Goal: Find specific page/section: Find specific page/section

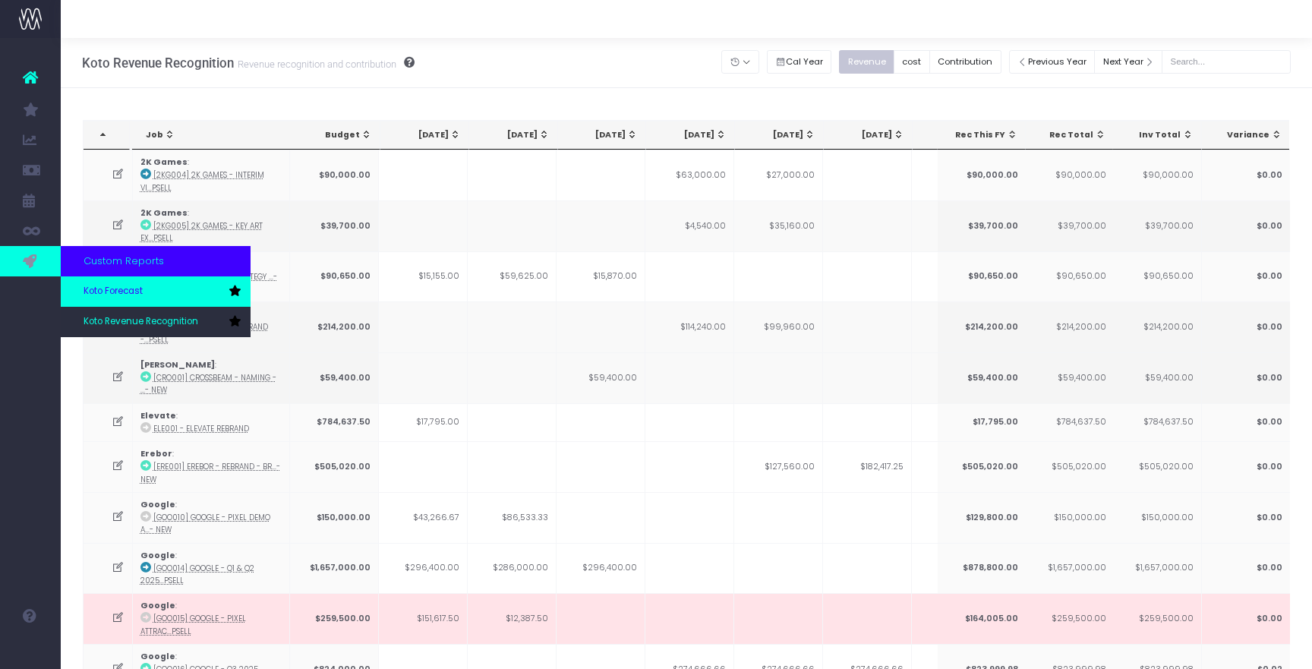
click at [96, 283] on link "Koto Forecast" at bounding box center [156, 291] width 190 height 30
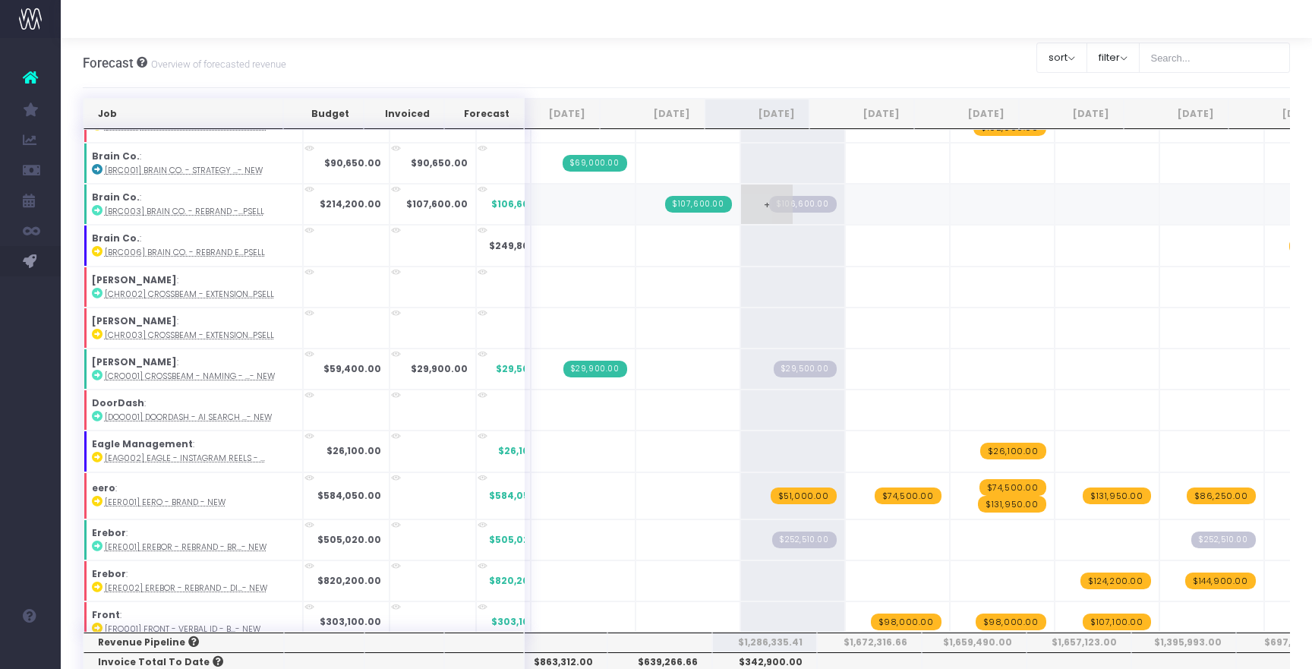
scroll to position [198, 0]
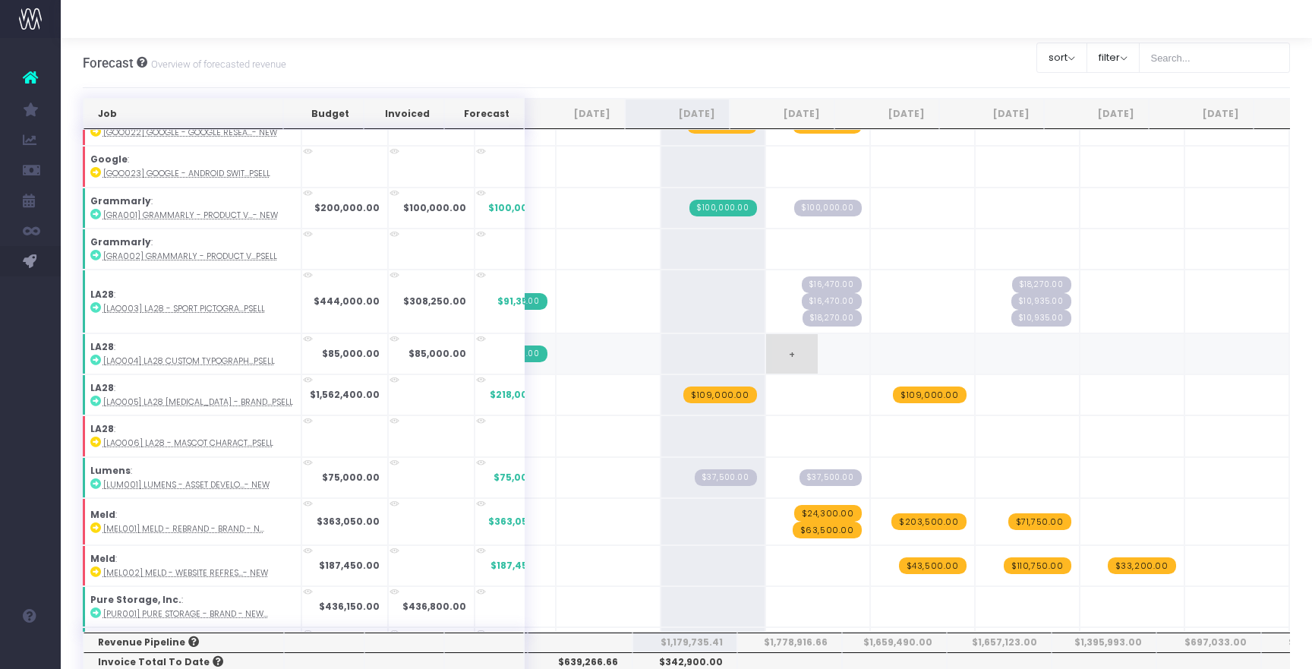
scroll to position [997, 2]
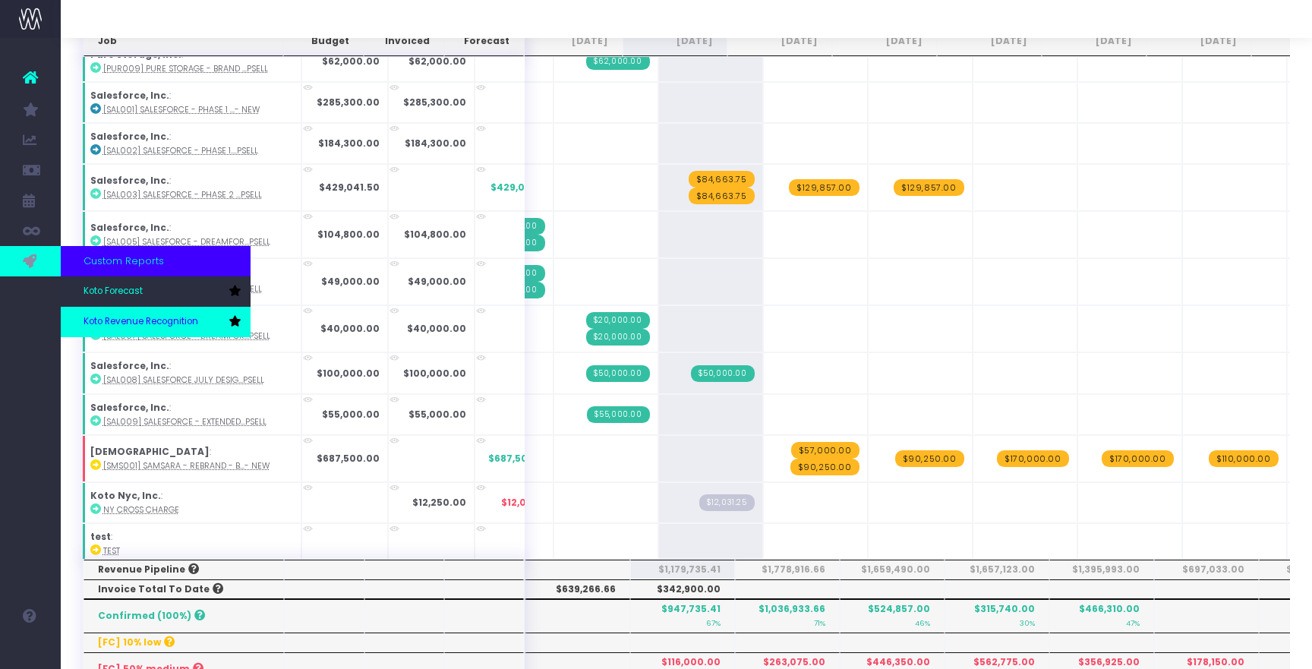
click at [125, 325] on span "Koto Revenue Recognition" at bounding box center [141, 322] width 115 height 14
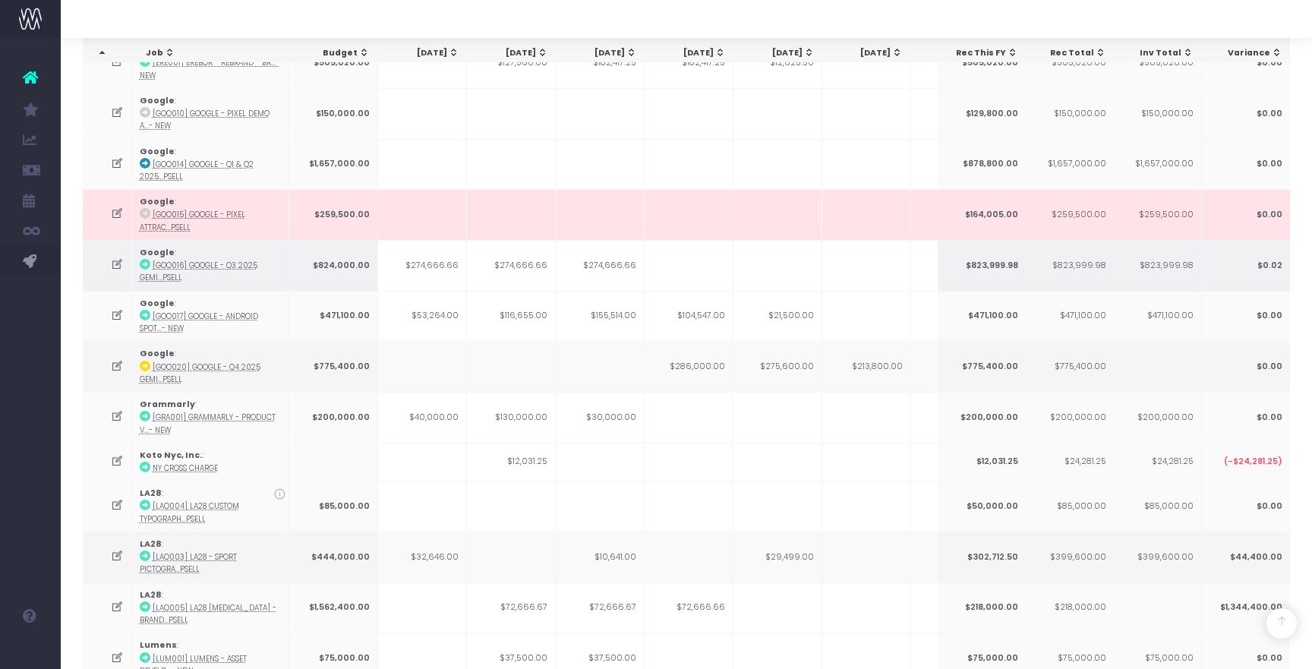
scroll to position [408, 0]
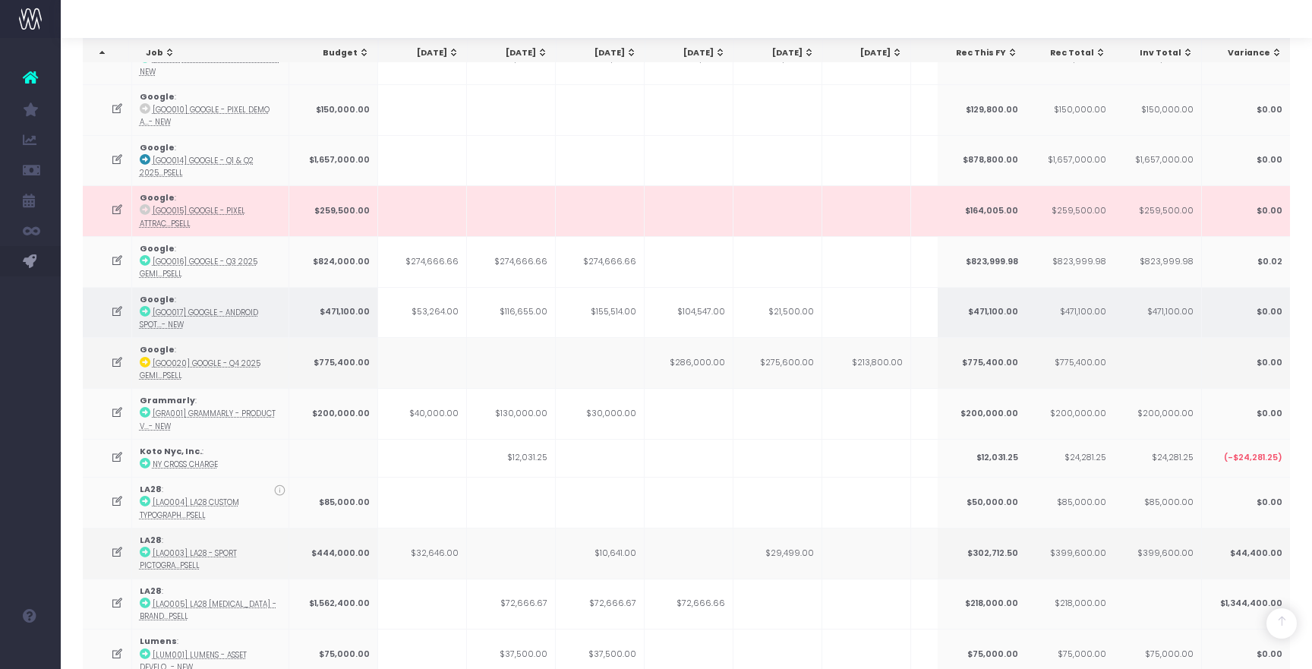
click at [263, 316] on td "Google : [GOO017] Google - Android Spot...- New" at bounding box center [210, 312] width 157 height 51
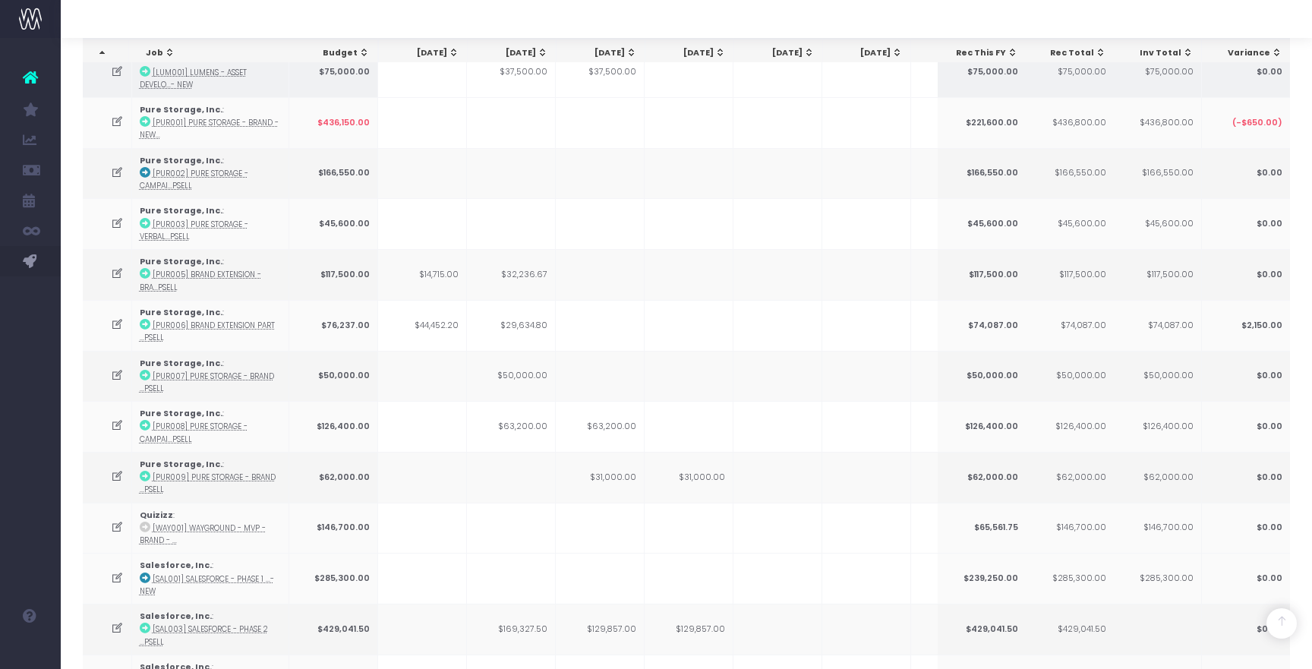
scroll to position [972, 0]
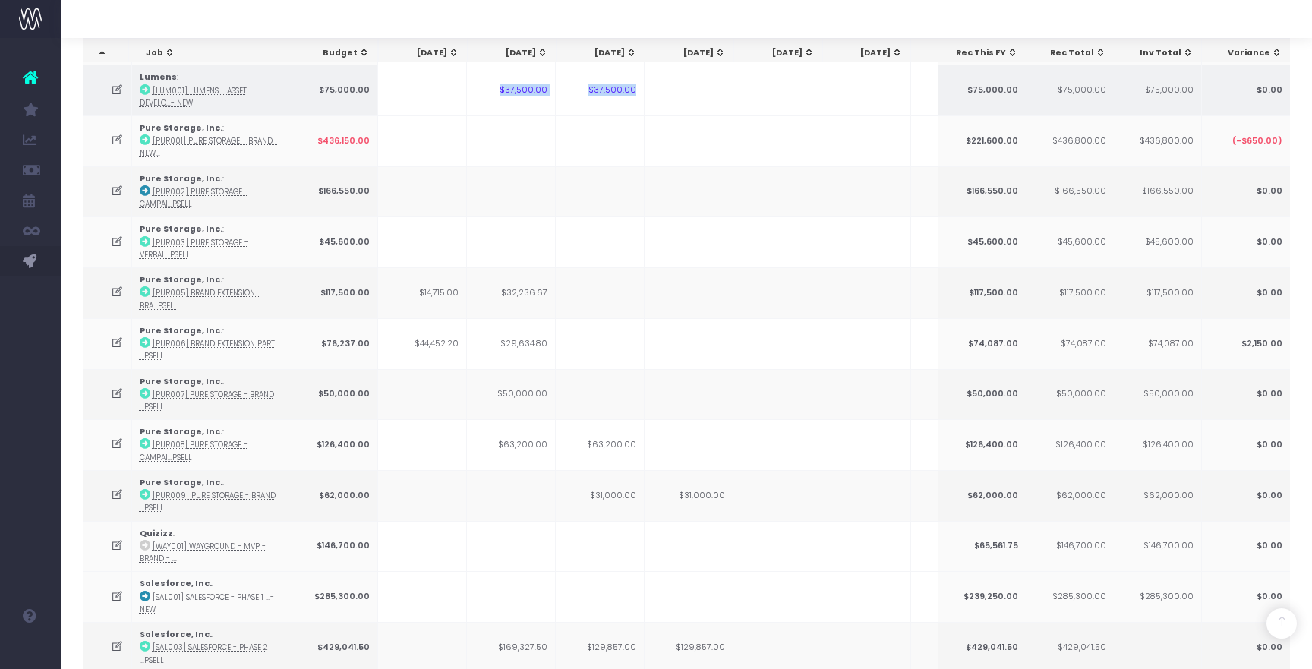
drag, startPoint x: 506, startPoint y: 81, endPoint x: 638, endPoint y: 91, distance: 132.6
click at [638, 91] on tr "Lumens : [LUM001] Lumens - Asset Develo...- New $75,000.00 $37,500.00 $37,500.0…" at bounding box center [674, 90] width 1717 height 51
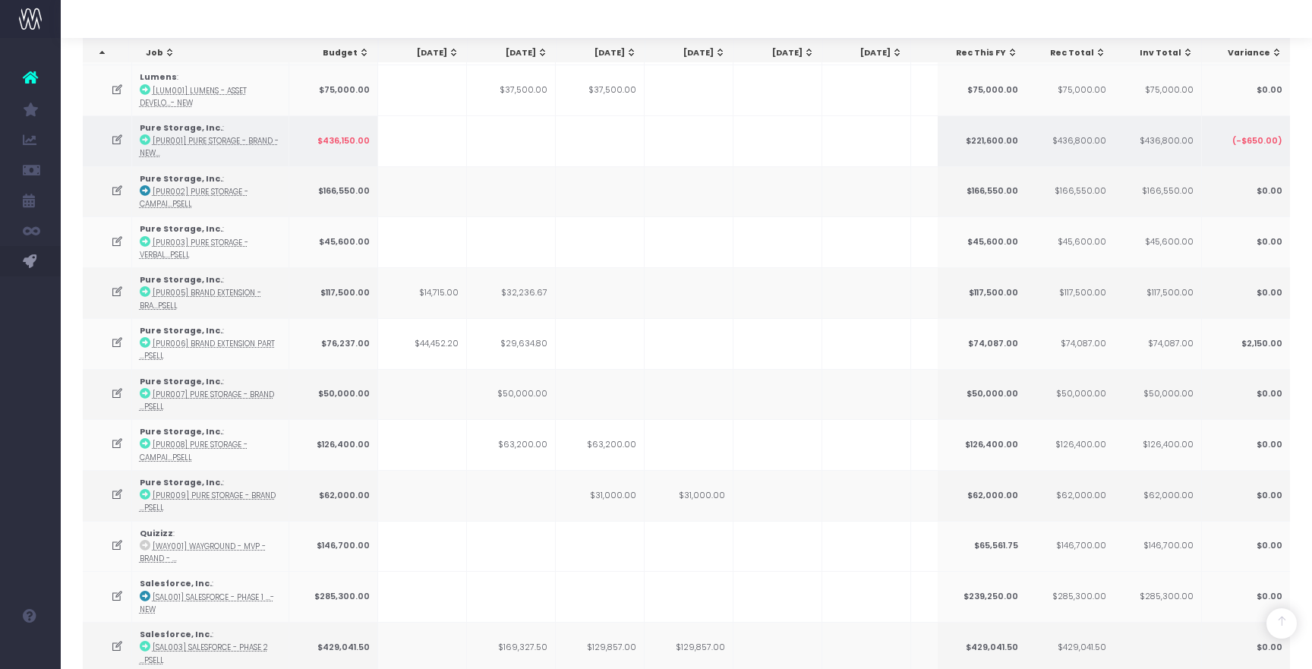
click at [636, 128] on td at bounding box center [600, 140] width 89 height 51
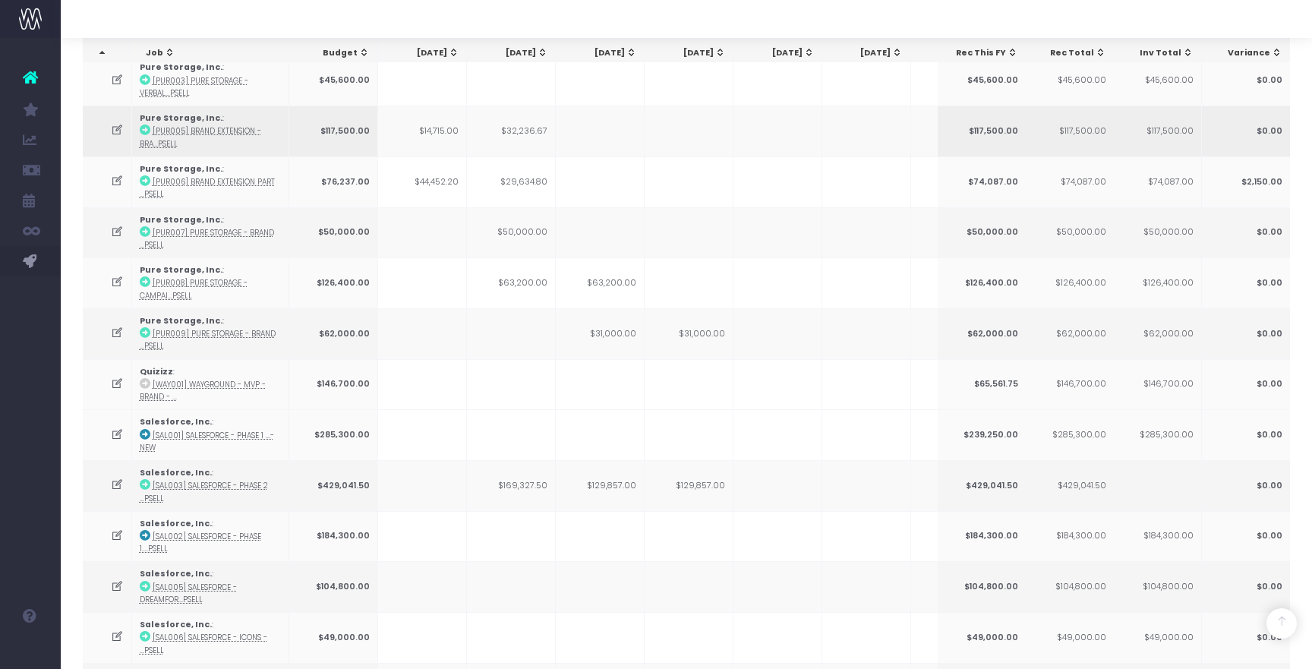
scroll to position [1143, 0]
